Goal: Transaction & Acquisition: Subscribe to service/newsletter

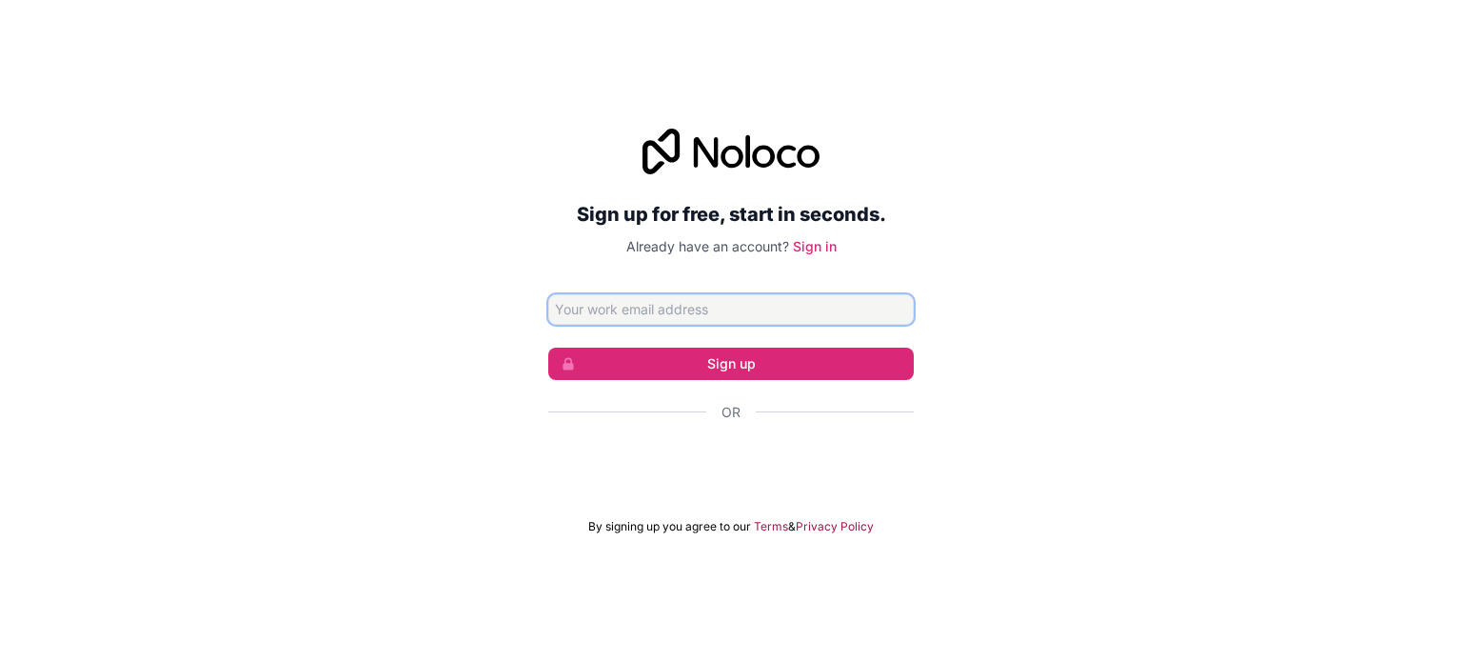
click at [710, 317] on input "Email address" at bounding box center [731, 309] width 366 height 30
click at [708, 305] on input "Email address" at bounding box center [731, 309] width 366 height 30
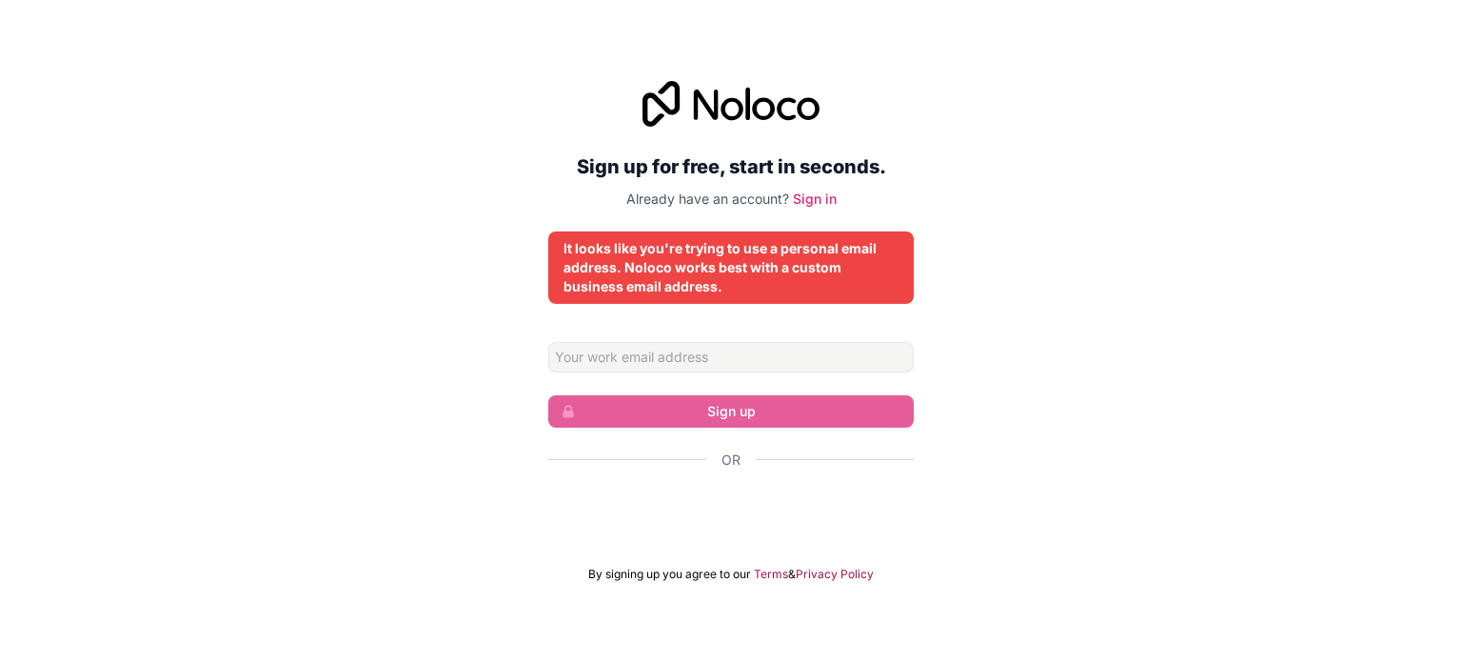
click at [1162, 307] on div "Sign up for free, start in seconds. Already have an account? Sign in It looks l…" at bounding box center [731, 331] width 1462 height 554
click at [763, 356] on input "Email address" at bounding box center [731, 357] width 366 height 30
type input "[PERSON_NAME][EMAIL_ADDRESS][DOMAIN_NAME]"
